Goal: Navigation & Orientation: Find specific page/section

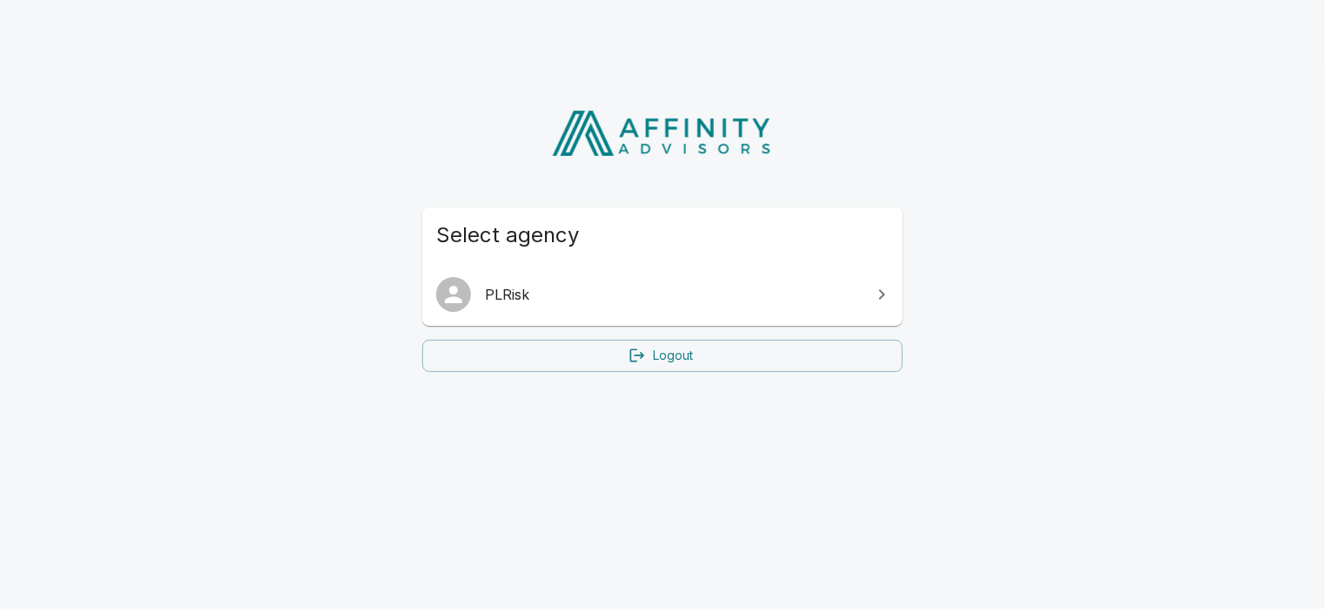
click at [872, 287] on icon at bounding box center [881, 294] width 21 height 21
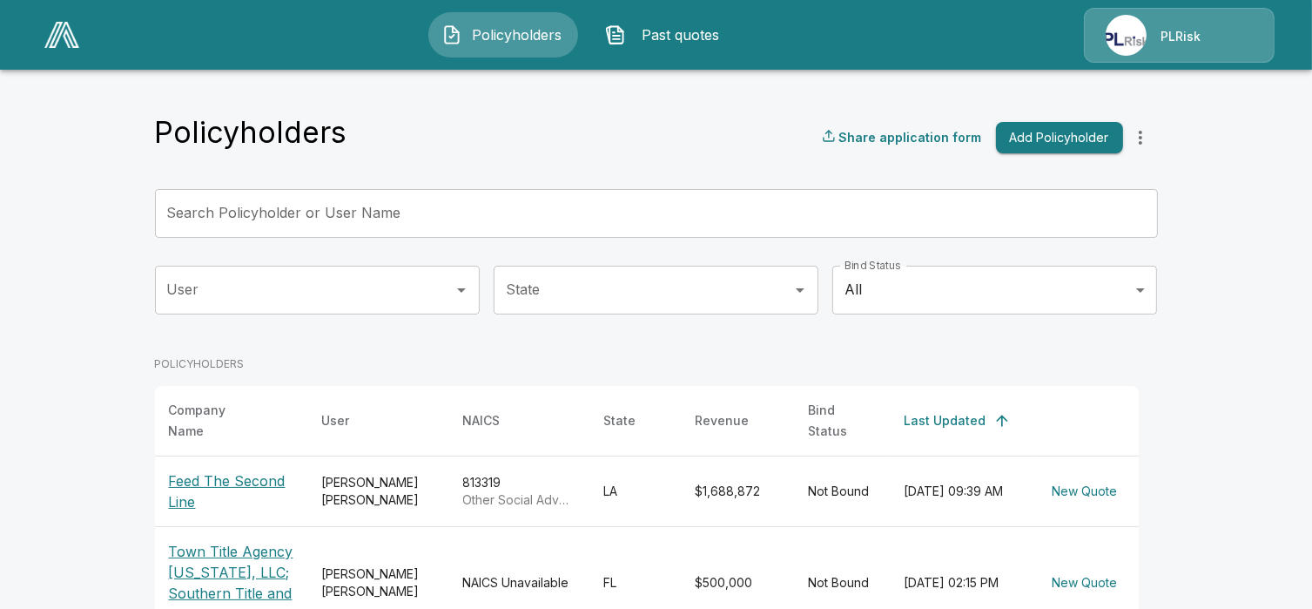
click at [1167, 35] on div "PLRisk" at bounding box center [1179, 35] width 191 height 55
click at [1129, 38] on div "PLRisk" at bounding box center [1179, 35] width 191 height 55
click at [1189, 30] on div "PLRisk" at bounding box center [1179, 35] width 191 height 55
drag, startPoint x: 1189, startPoint y: 30, endPoint x: 1160, endPoint y: 54, distance: 37.1
click at [1160, 54] on div "PLRisk" at bounding box center [1179, 35] width 191 height 55
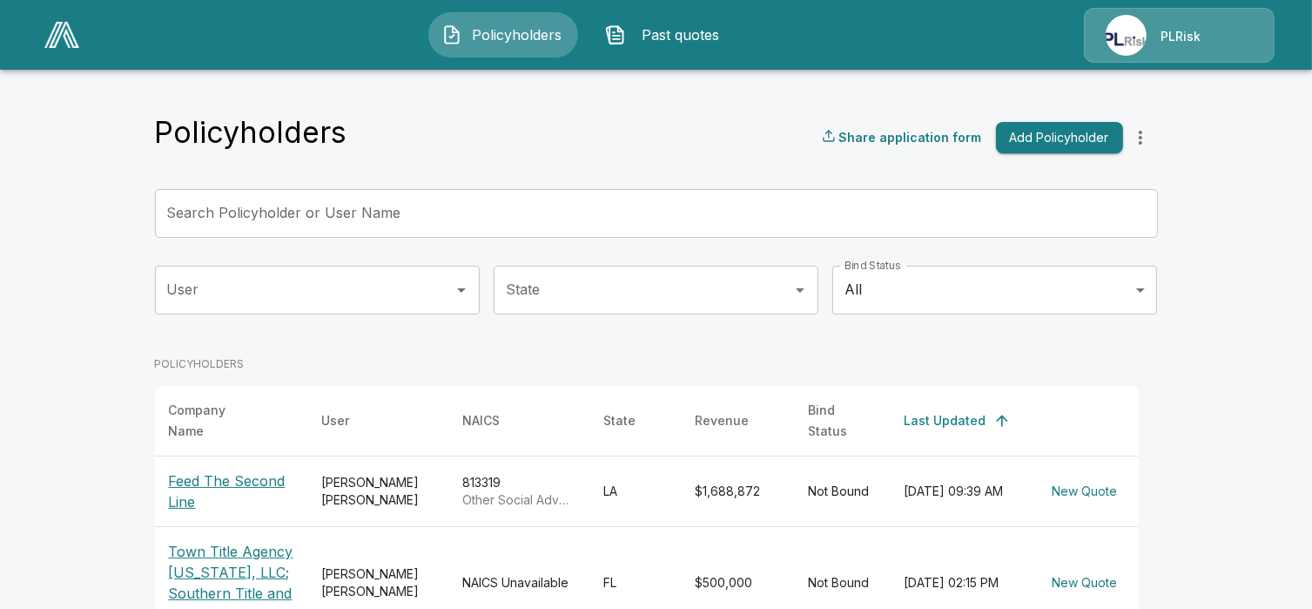
click at [1113, 30] on div "PLRisk" at bounding box center [1179, 35] width 191 height 55
click at [664, 33] on span "Past quotes" at bounding box center [681, 34] width 96 height 21
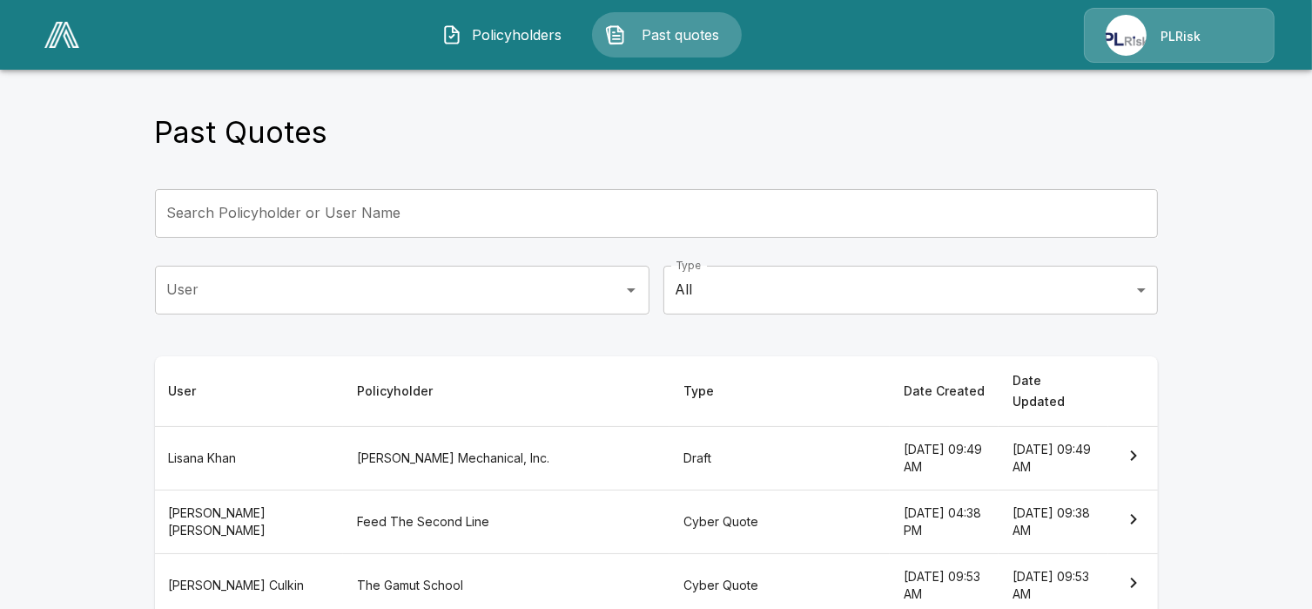
click at [1094, 42] on div "PLRisk" at bounding box center [1179, 35] width 191 height 55
click at [1190, 26] on div "PLRisk" at bounding box center [1179, 35] width 191 height 55
click at [1227, 50] on div "PLRisk" at bounding box center [1179, 35] width 191 height 55
drag, startPoint x: 1017, startPoint y: 104, endPoint x: 668, endPoint y: 92, distance: 349.3
click at [1014, 102] on div "Past Quotes Search Policyholder or User Name Search Policyholder or User Name U…" at bounding box center [656, 601] width 1045 height 1073
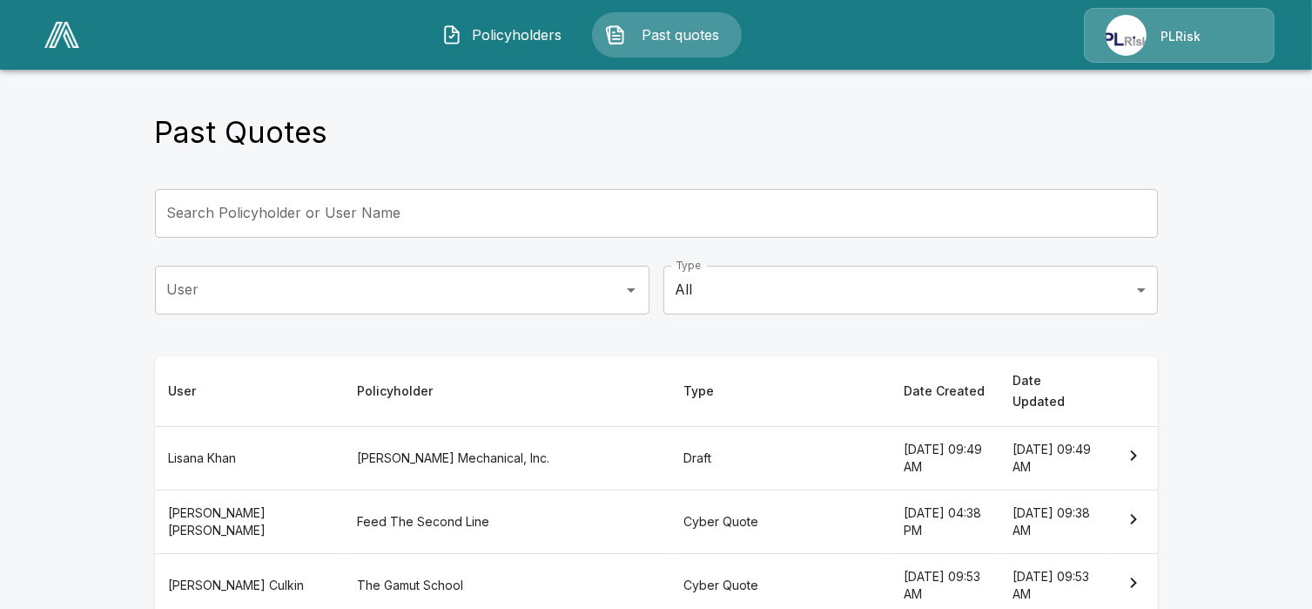
click at [1129, 43] on div "PLRisk" at bounding box center [1179, 35] width 191 height 55
click at [1125, 33] on div "PLRisk" at bounding box center [1179, 35] width 191 height 55
click at [1196, 26] on div "PLRisk" at bounding box center [1179, 35] width 191 height 55
click at [539, 36] on span "Policyholders" at bounding box center [517, 34] width 96 height 21
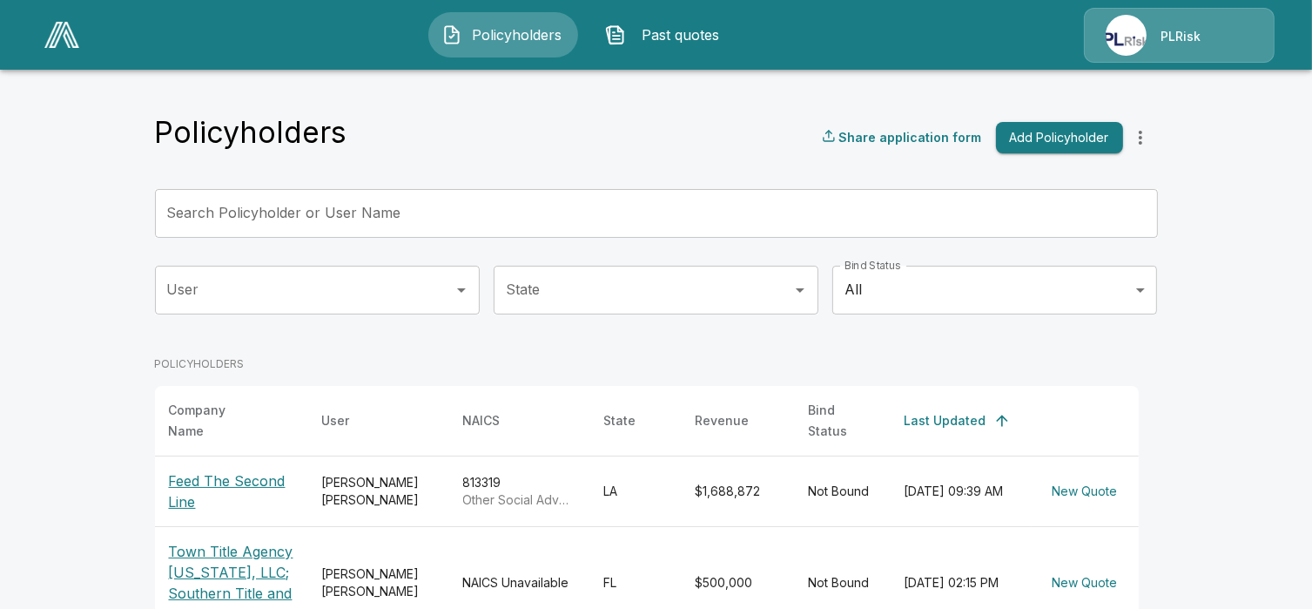
click at [1173, 30] on div "PLRisk" at bounding box center [1179, 35] width 191 height 55
click at [1124, 45] on div "PLRisk" at bounding box center [1179, 35] width 191 height 55
click at [1225, 60] on div "PLRisk" at bounding box center [1179, 35] width 191 height 55
drag, startPoint x: 1268, startPoint y: 27, endPoint x: 1140, endPoint y: 14, distance: 127.8
click at [1265, 25] on div "PLRisk" at bounding box center [1179, 35] width 191 height 55
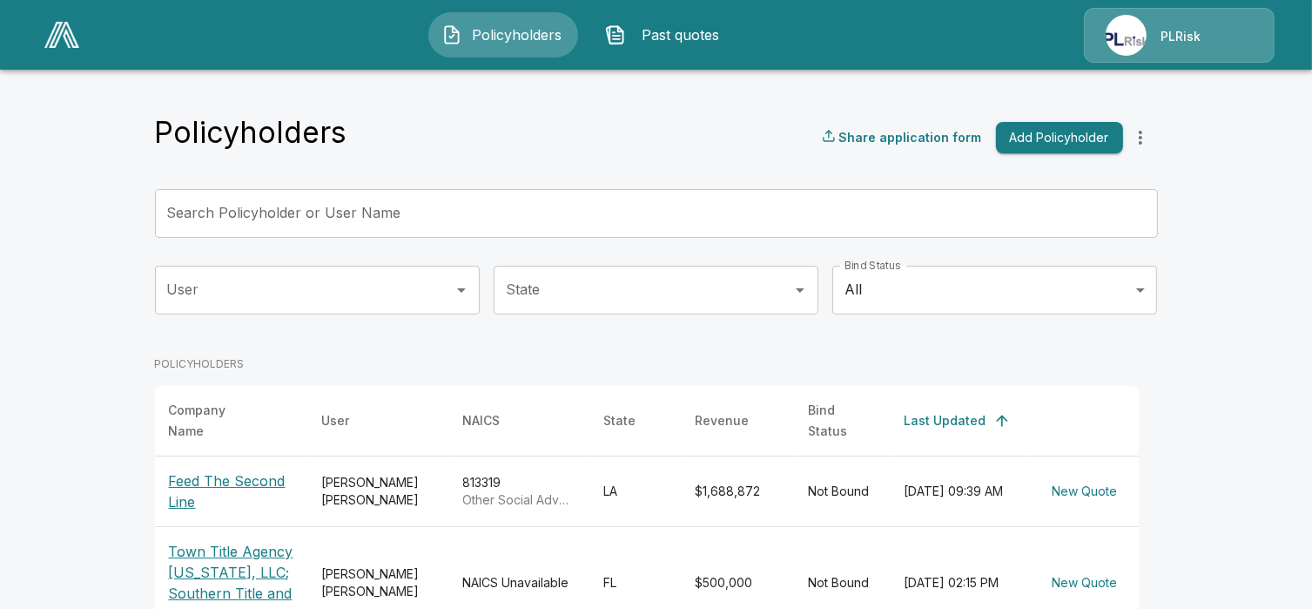
click at [1132, 15] on div "PLRisk" at bounding box center [1179, 35] width 191 height 55
click at [911, 42] on div "Policyholders Past quotes PLRisk" at bounding box center [656, 35] width 1279 height 56
click at [658, 33] on span "Past quotes" at bounding box center [681, 34] width 96 height 21
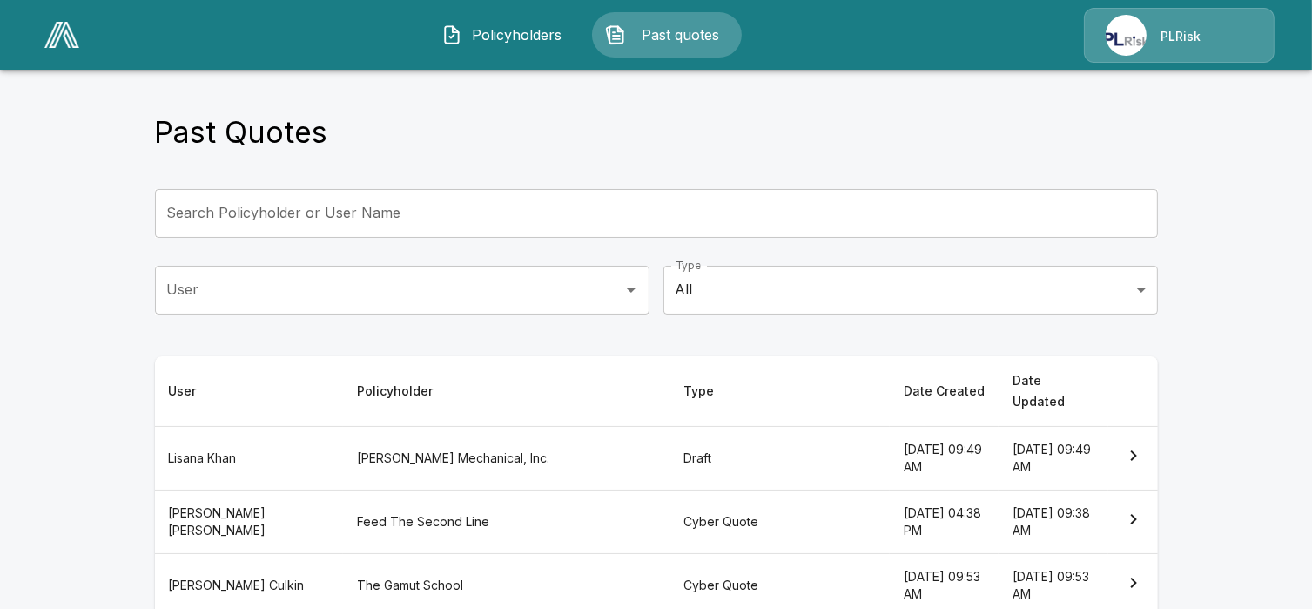
click at [522, 43] on span "Policyholders" at bounding box center [517, 34] width 96 height 21
